Goal: Information Seeking & Learning: Learn about a topic

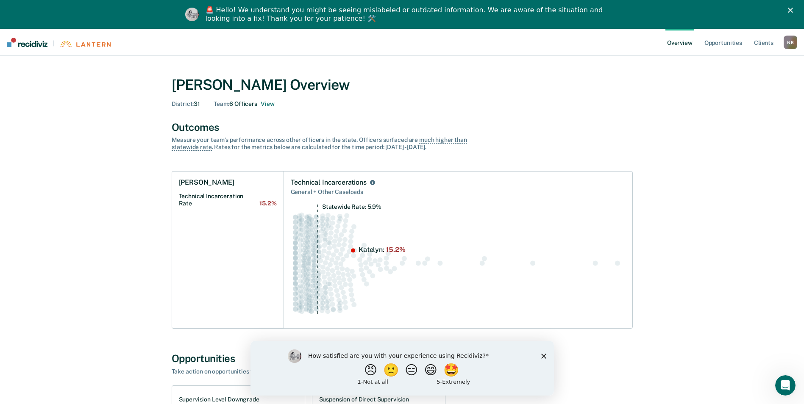
click at [544, 355] on polygon "Close survey" at bounding box center [543, 355] width 5 height 5
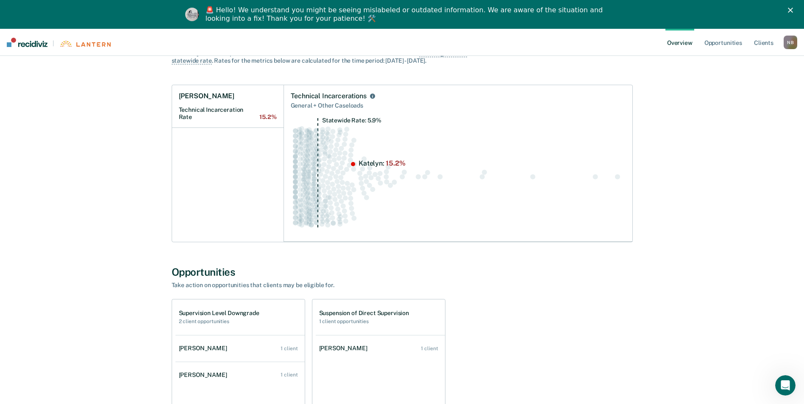
scroll to position [127, 0]
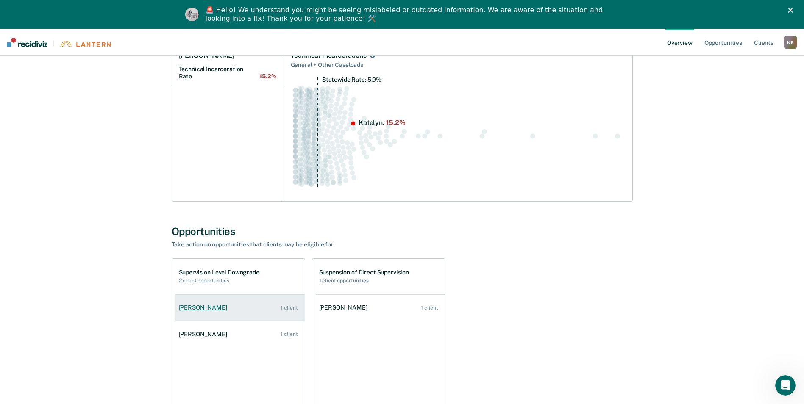
click at [201, 309] on div "[PERSON_NAME]" at bounding box center [205, 307] width 52 height 7
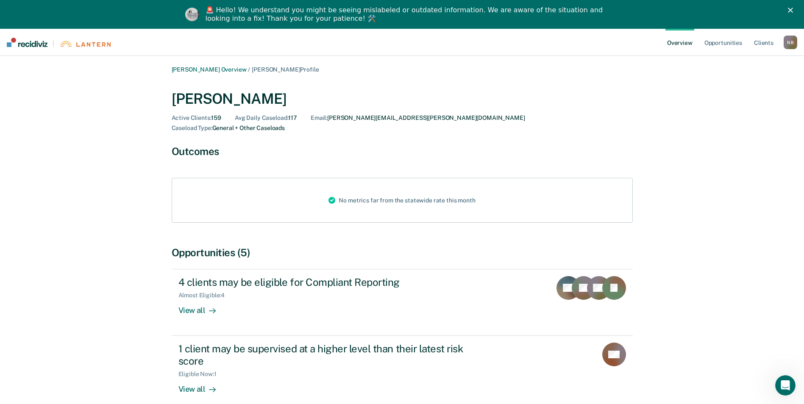
click at [793, 10] on icon "Close" at bounding box center [790, 10] width 5 height 5
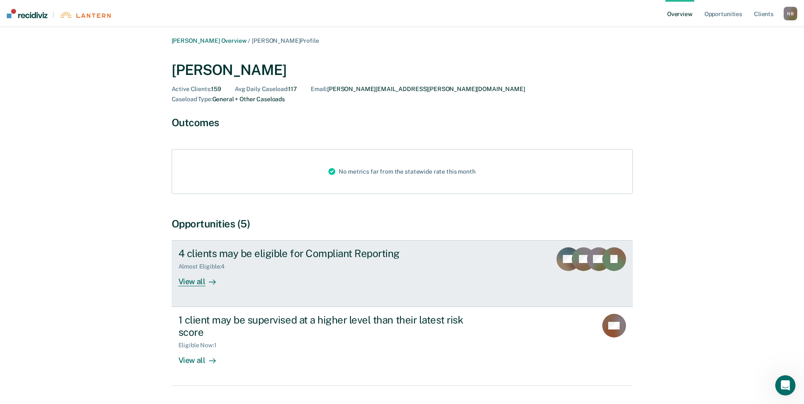
click at [363, 260] on div "Almost Eligible : 4" at bounding box center [327, 265] width 298 height 11
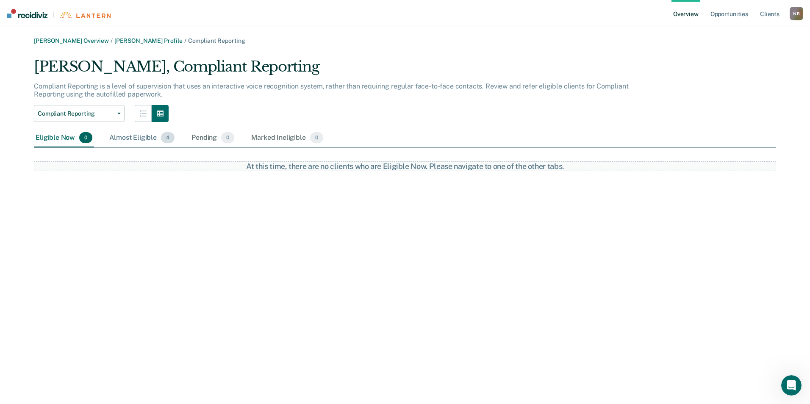
click at [155, 142] on div "Almost Eligible 4" at bounding box center [142, 138] width 69 height 19
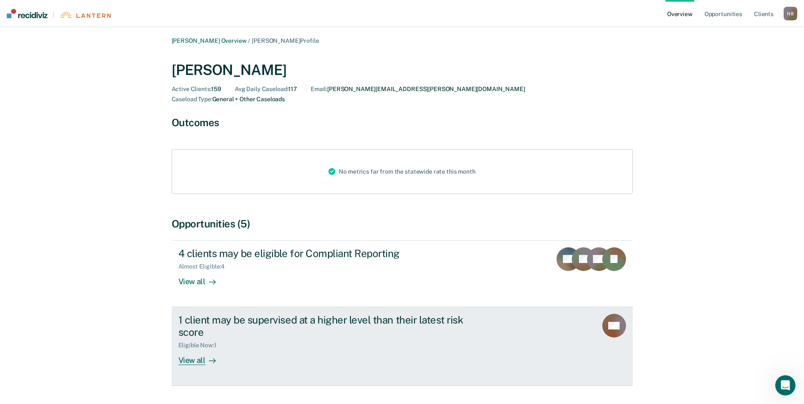
click at [194, 349] on div "View all" at bounding box center [201, 357] width 47 height 17
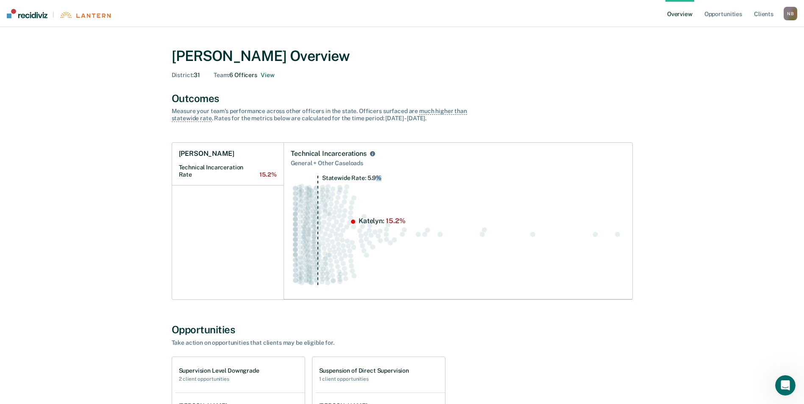
drag, startPoint x: 405, startPoint y: 220, endPoint x: 375, endPoint y: 220, distance: 30.1
click at [375, 220] on icon "Statewide Rate: 5.9%" at bounding box center [458, 233] width 335 height 117
drag, startPoint x: 375, startPoint y: 220, endPoint x: 364, endPoint y: 177, distance: 44.5
click at [364, 177] on tspan "Statewide Rate: 5.9%" at bounding box center [351, 178] width 59 height 7
drag, startPoint x: 367, startPoint y: 178, endPoint x: 379, endPoint y: 180, distance: 11.6
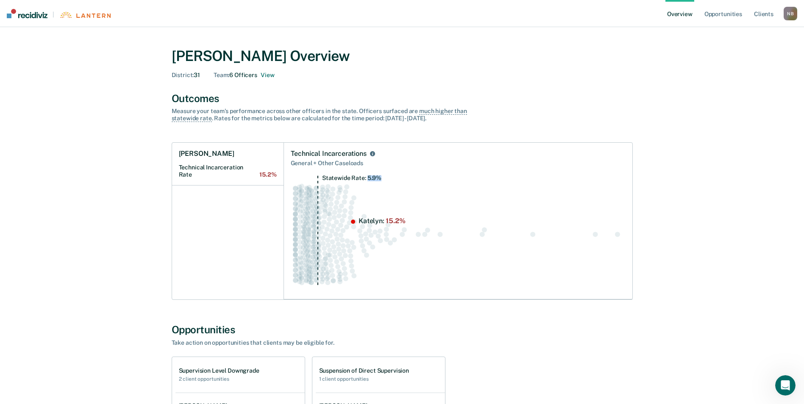
click at [379, 180] on tspan "Statewide Rate: 5.9%" at bounding box center [351, 178] width 59 height 7
drag, startPoint x: 379, startPoint y: 180, endPoint x: 420, endPoint y: 233, distance: 67.3
click at [420, 233] on icon "Statewide Rate: 5.9%" at bounding box center [458, 233] width 335 height 117
drag, startPoint x: 408, startPoint y: 224, endPoint x: 384, endPoint y: 224, distance: 24.6
click at [385, 222] on icon "Statewide Rate: 5.9%" at bounding box center [458, 233] width 335 height 117
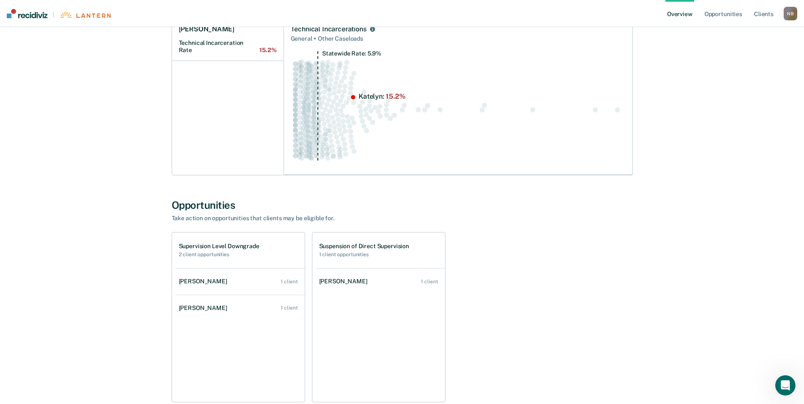
scroll to position [127, 0]
